Goal: Information Seeking & Learning: Check status

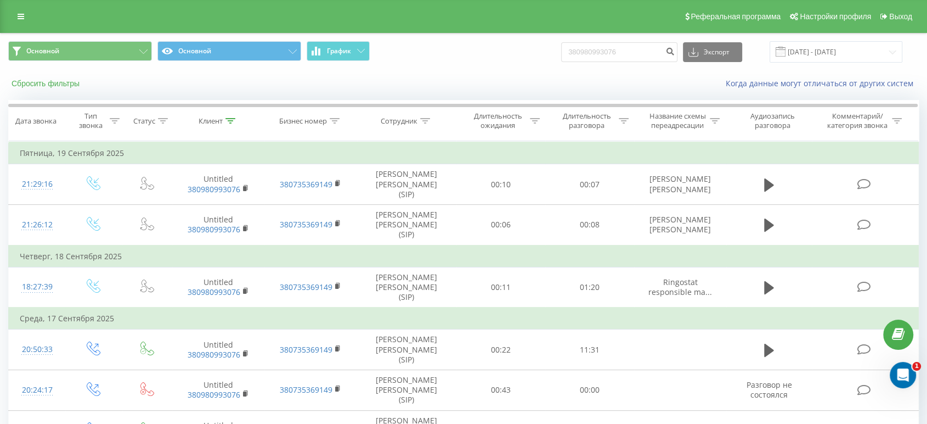
click at [68, 87] on button "Сбросить фильтры" at bounding box center [46, 83] width 77 height 10
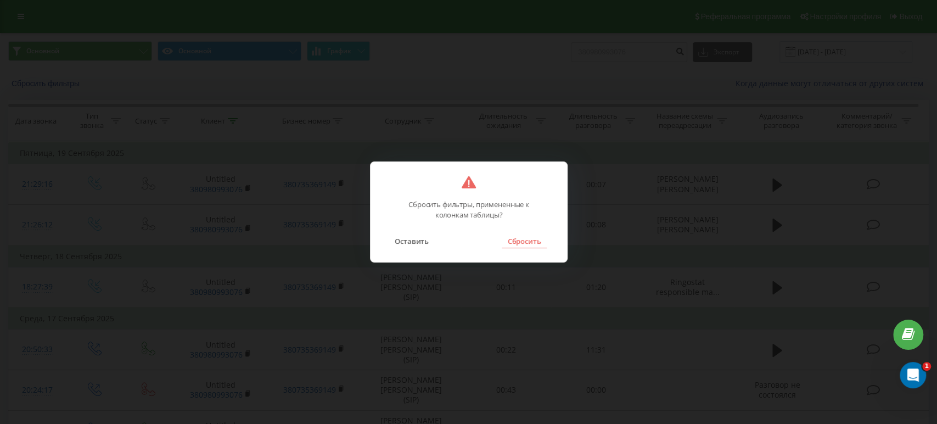
click at [519, 240] on button "Сбросить" at bounding box center [524, 241] width 44 height 14
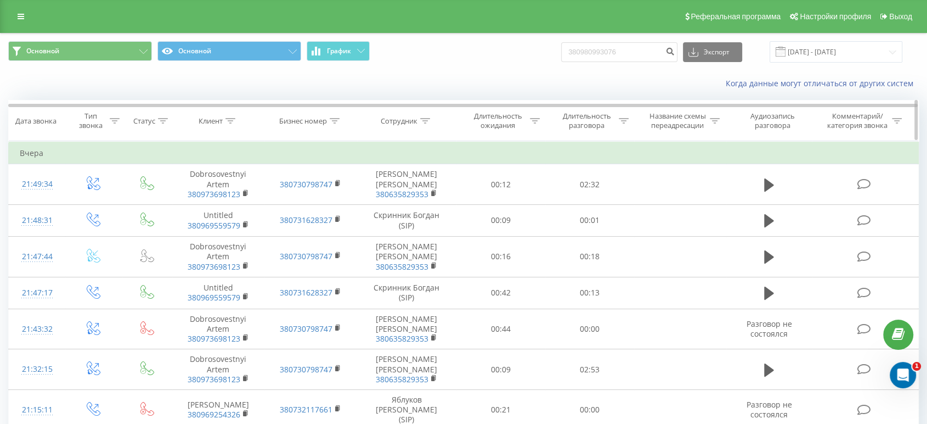
click at [424, 119] on icon at bounding box center [425, 120] width 10 height 5
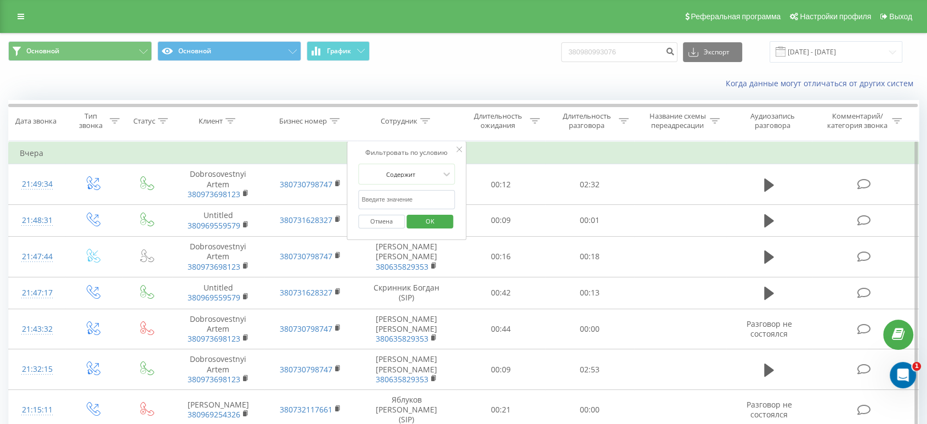
click at [408, 196] on input "text" at bounding box center [406, 199] width 97 height 19
type input "Рева"
click at [427, 218] on span "OK" at bounding box center [430, 220] width 31 height 17
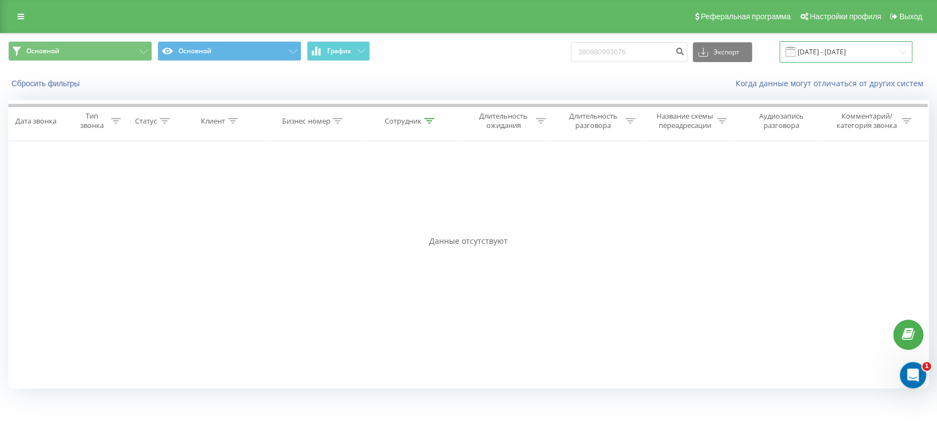
click at [822, 52] on input "22.06.2025 - 22.09.2025" at bounding box center [845, 51] width 133 height 21
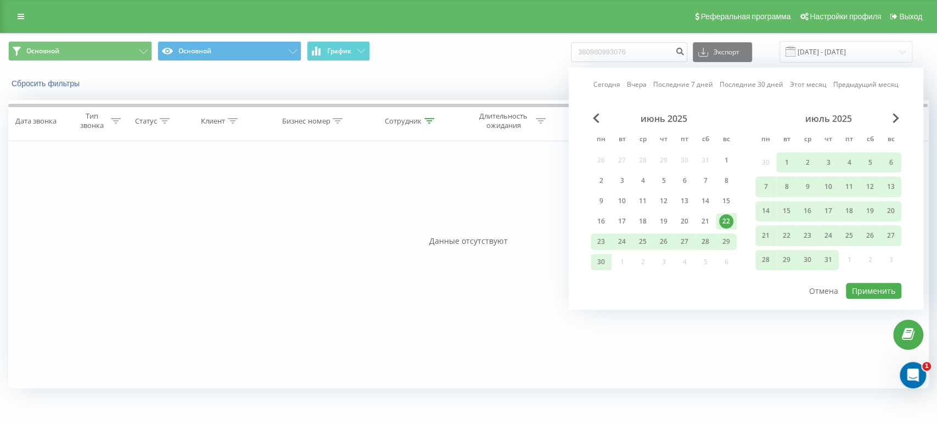
click at [891, 113] on div "июль 2025" at bounding box center [828, 118] width 146 height 11
click at [893, 116] on span "Next Month" at bounding box center [895, 118] width 7 height 10
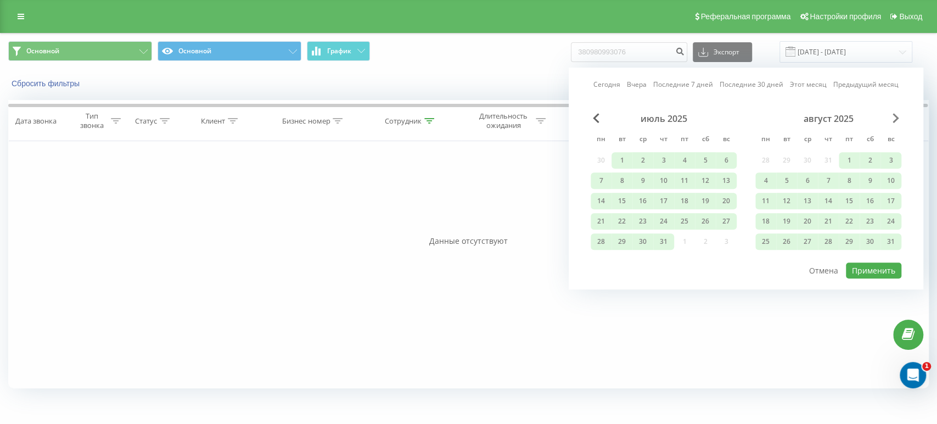
click at [897, 114] on span "Next Month" at bounding box center [895, 118] width 7 height 10
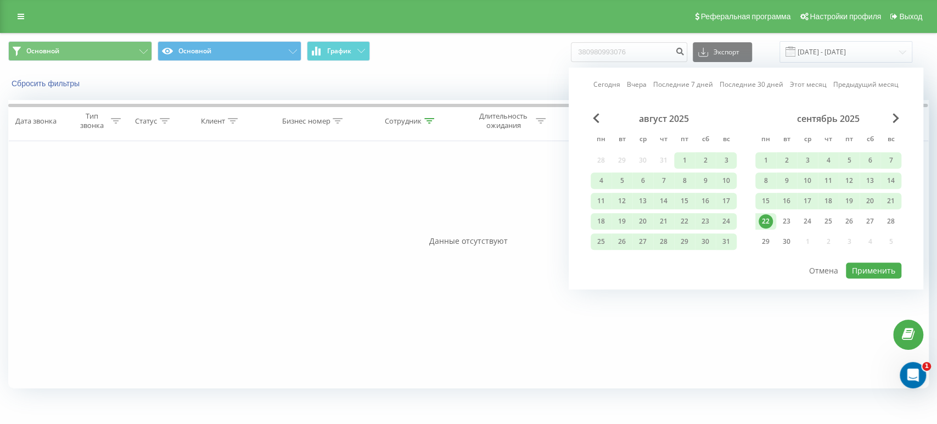
click at [766, 214] on div "22" at bounding box center [765, 221] width 14 height 14
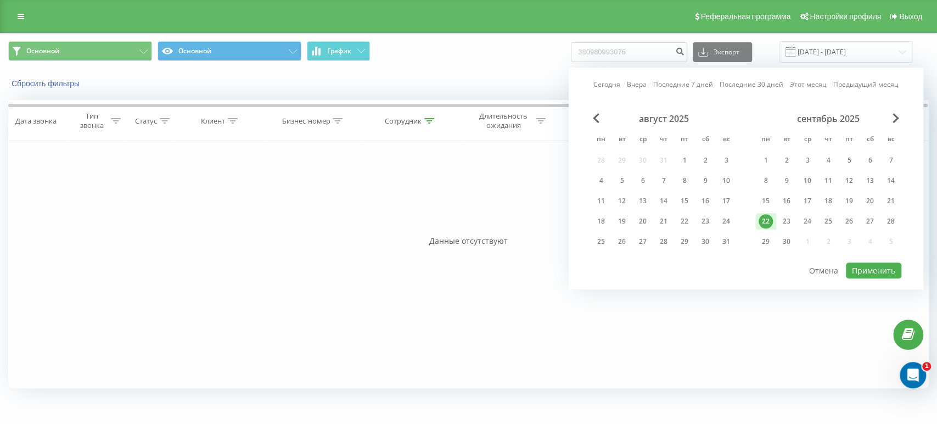
click at [766, 214] on div "22" at bounding box center [765, 221] width 14 height 14
click at [862, 262] on button "Применить" at bounding box center [873, 270] width 55 height 16
type input "22.09.2025 - 22.09.2025"
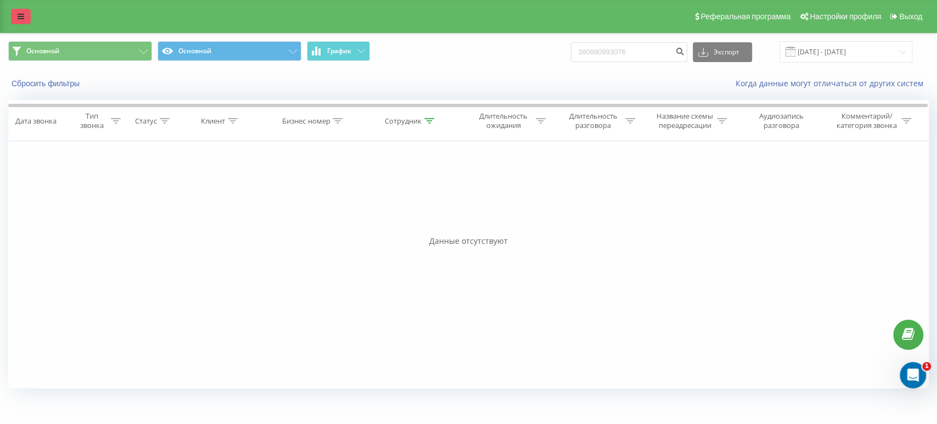
click at [19, 13] on icon at bounding box center [21, 17] width 7 height 8
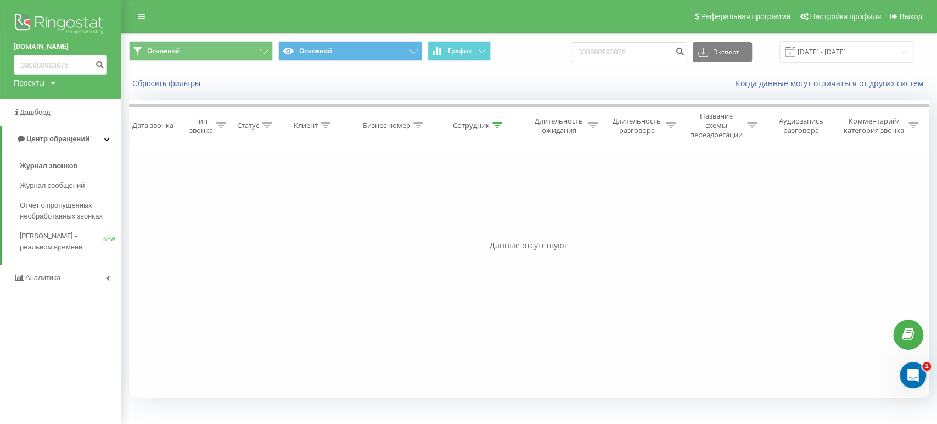
click at [449, 234] on div "Фильтровать по условию Равно Введите значение Отмена OK Фильтровать по условию …" at bounding box center [528, 273] width 799 height 247
click at [305, 94] on div "Сбросить фильтры Когда данные могут отличаться от других систем" at bounding box center [528, 83] width 815 height 26
click at [178, 85] on button "Сбросить фильтры" at bounding box center [167, 83] width 77 height 10
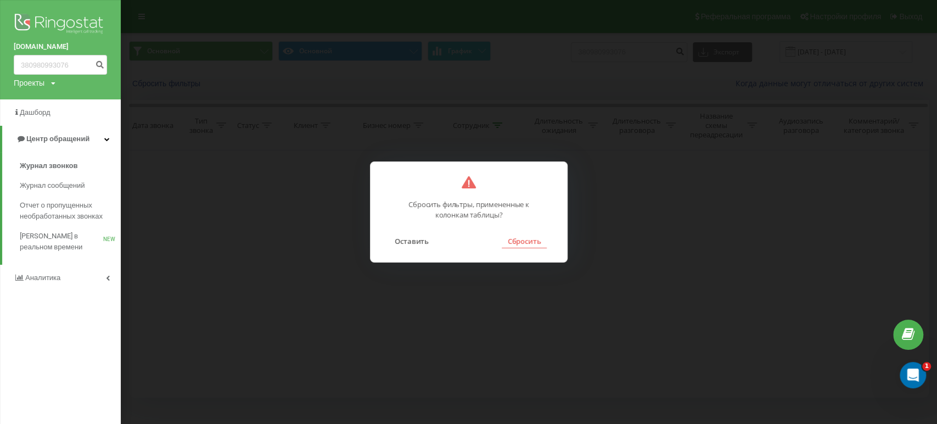
click at [516, 238] on button "Сбросить" at bounding box center [524, 241] width 44 height 14
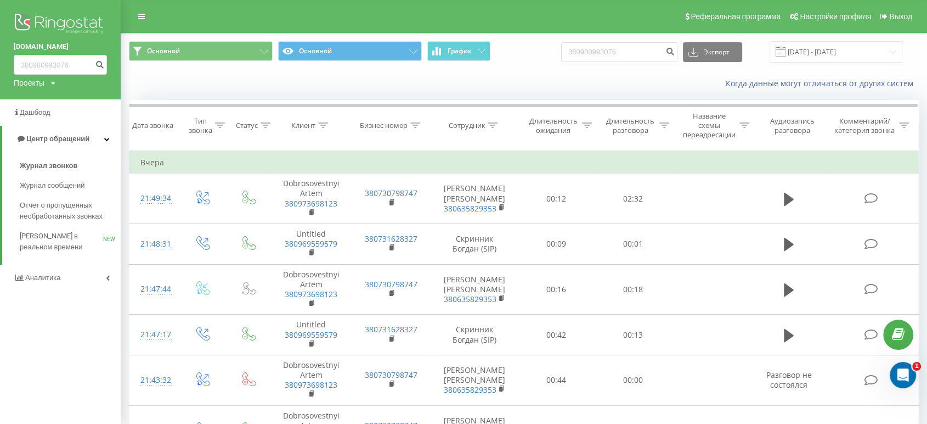
click at [221, 91] on div "Когда данные могут отличаться от других систем" at bounding box center [524, 83] width 806 height 26
click at [75, 22] on img at bounding box center [60, 24] width 93 height 27
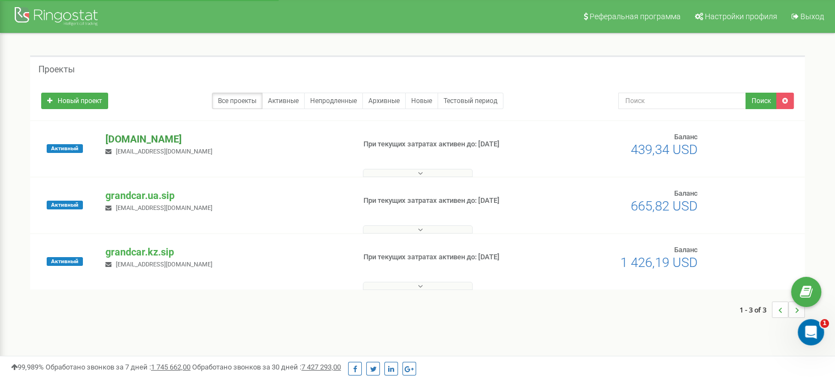
click at [154, 142] on p "[DOMAIN_NAME]" at bounding box center [225, 139] width 240 height 14
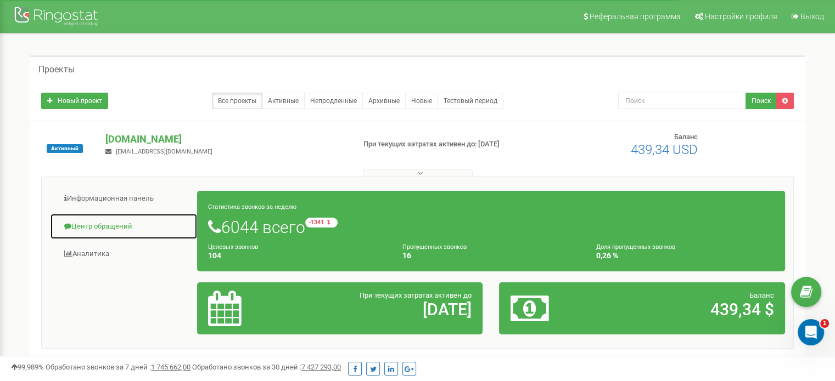
click at [112, 227] on link "Центр обращений" at bounding box center [124, 226] width 148 height 27
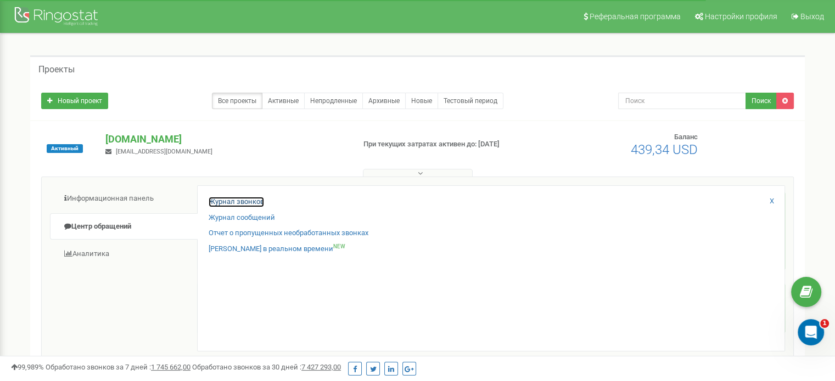
click at [219, 200] on link "Журнал звонков" at bounding box center [236, 202] width 55 height 10
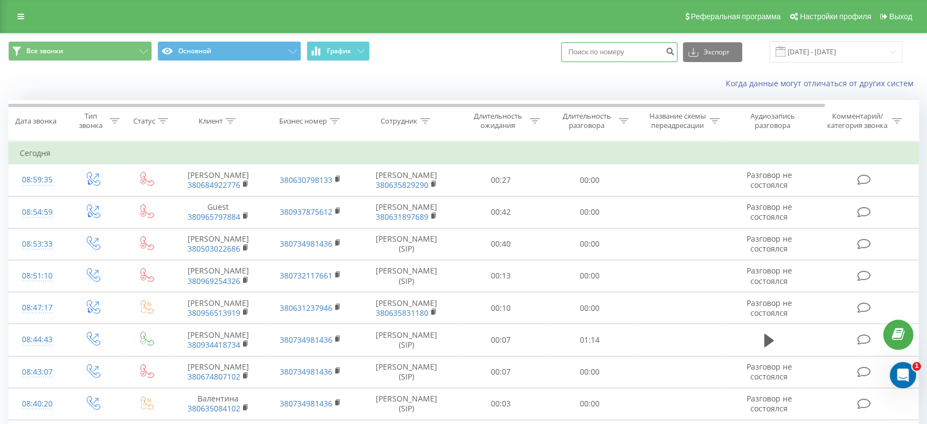
click at [610, 52] on input at bounding box center [619, 52] width 116 height 20
paste input "380 68 547 0052"
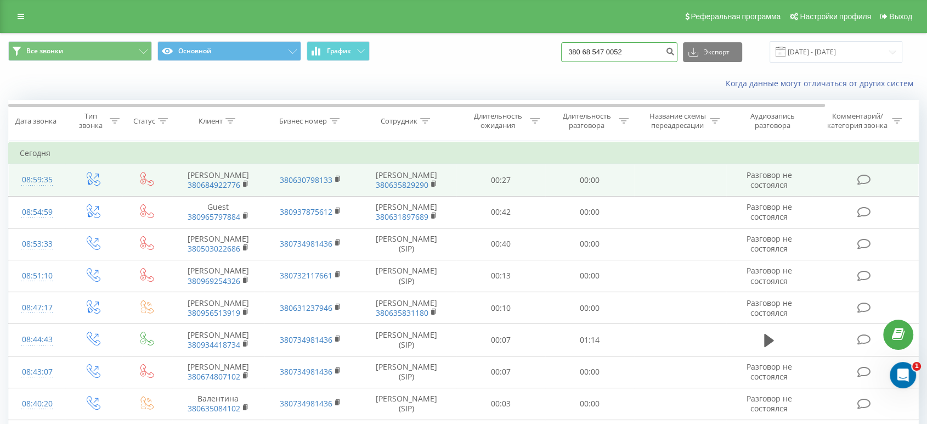
type input "380 68 547 0052"
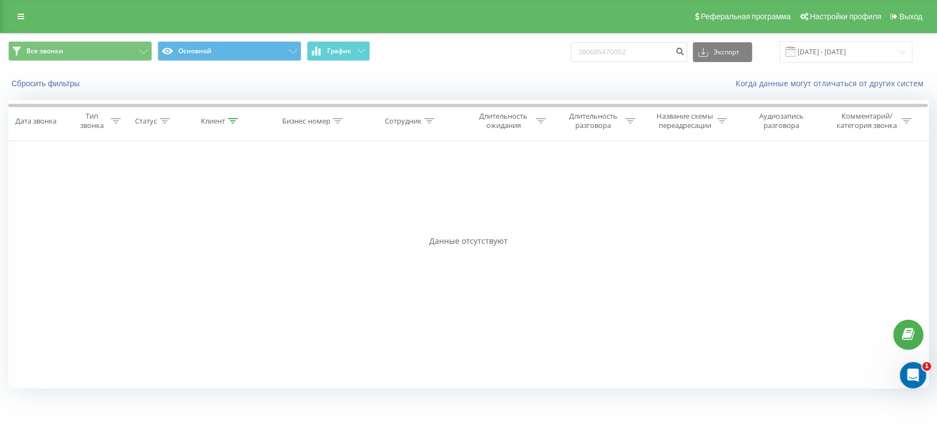
click at [799, 255] on div "Фильтровать по условию Равно Введите значение Отмена OK Фильтровать по условию …" at bounding box center [468, 264] width 920 height 247
drag, startPoint x: 631, startPoint y: 54, endPoint x: 547, endPoint y: 49, distance: 84.1
click at [571, 53] on div "Все звонки Основной График 380685470052 Экспорт .csv .xls .xlsx 23.06.2025 - 23…" at bounding box center [468, 51] width 920 height 21
paste input "67 310 1241"
type input "380 67 310 1241"
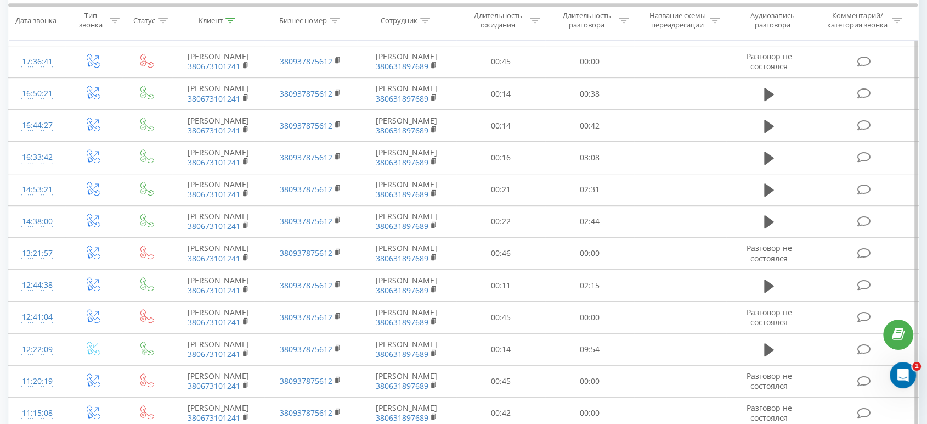
scroll to position [600, 0]
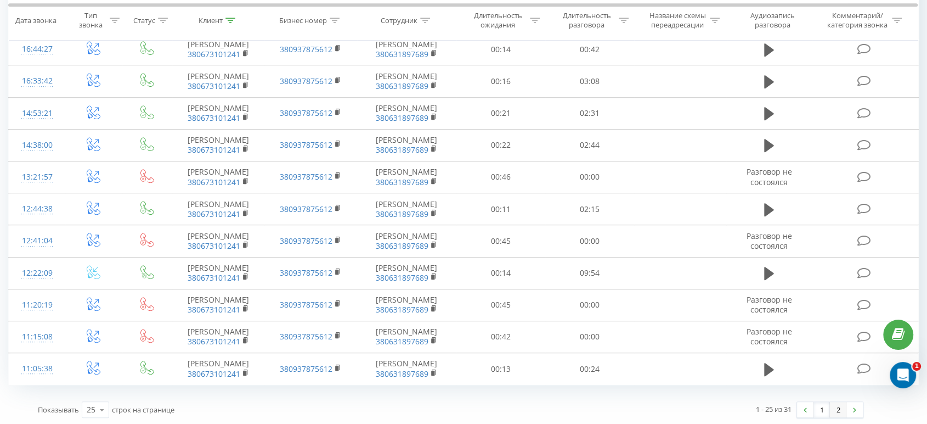
click at [841, 406] on link "2" at bounding box center [838, 409] width 16 height 15
